Goal: Information Seeking & Learning: Compare options

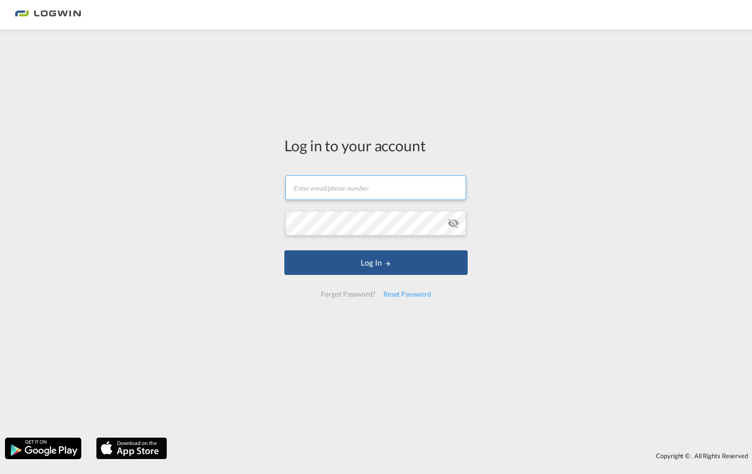
click at [294, 186] on input "text" at bounding box center [375, 187] width 181 height 25
type input "[EMAIL_ADDRESS][PERSON_NAME][DOMAIN_NAME]"
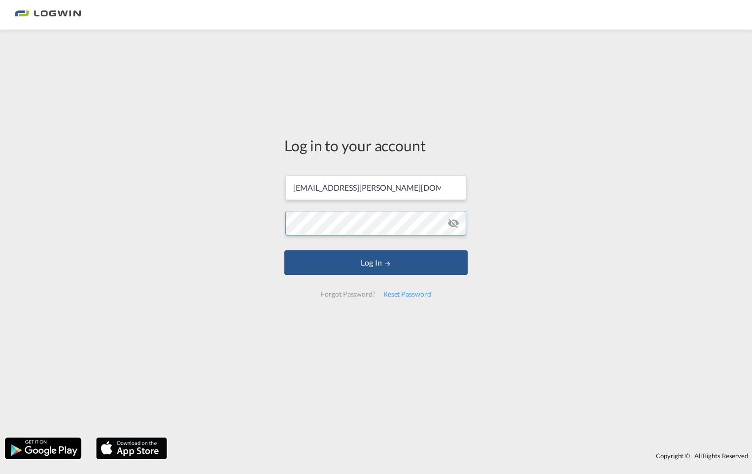
click at [284, 250] on button "Log In" at bounding box center [375, 262] width 183 height 25
